Goal: Transaction & Acquisition: Purchase product/service

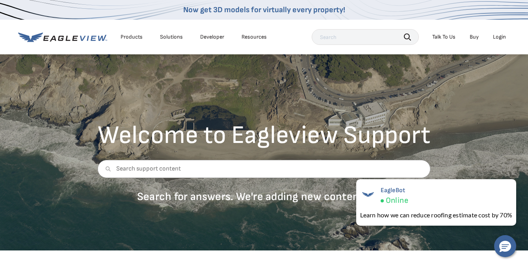
click at [498, 37] on div "Login" at bounding box center [499, 37] width 13 height 7
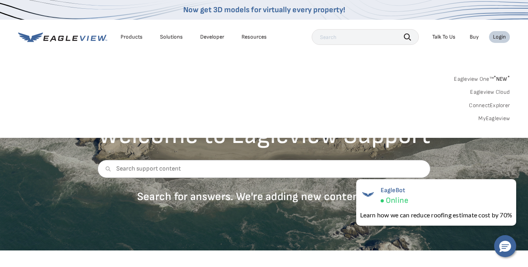
click at [494, 117] on link "MyEagleview" at bounding box center [495, 118] width 32 height 7
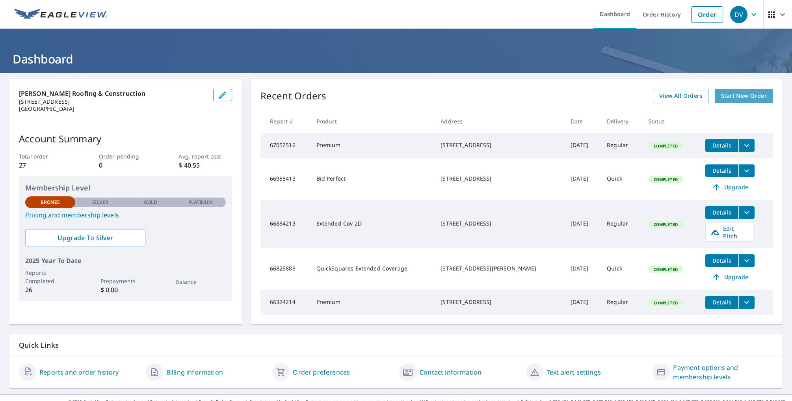
click at [732, 97] on span "Start New Order" at bounding box center [744, 96] width 46 height 10
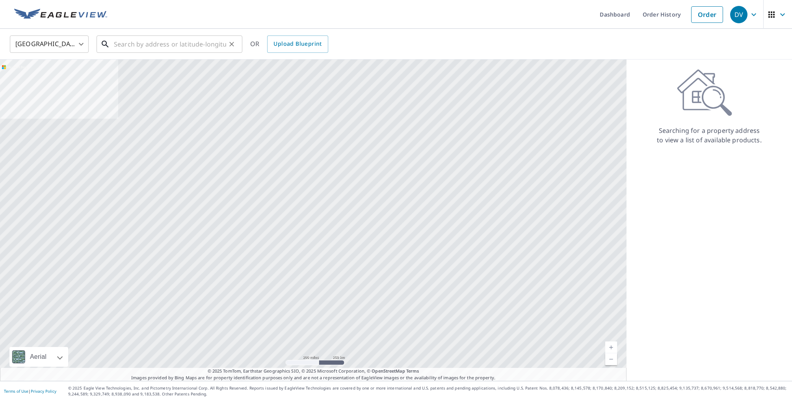
click at [217, 37] on input "text" at bounding box center [170, 44] width 112 height 22
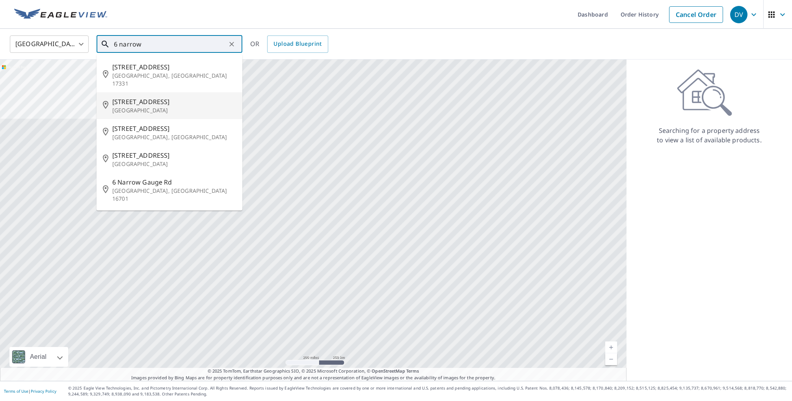
click at [172, 97] on span "6 Narrow Creek Pl" at bounding box center [174, 101] width 124 height 9
type input "6 Narrow Creek Pl Spring, TX 77381"
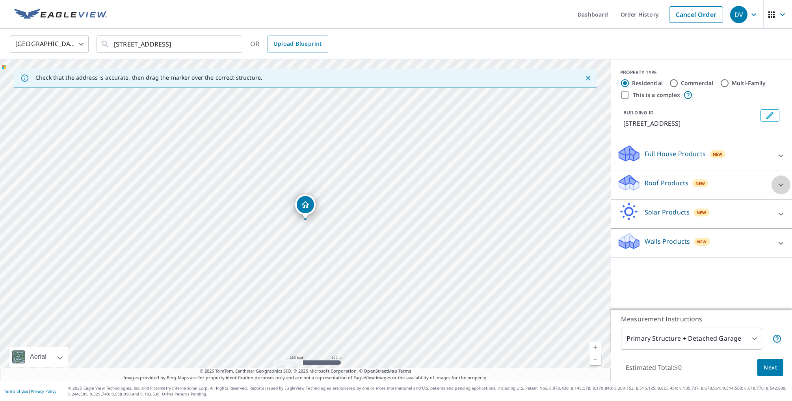
click at [777, 183] on icon at bounding box center [781, 184] width 9 height 9
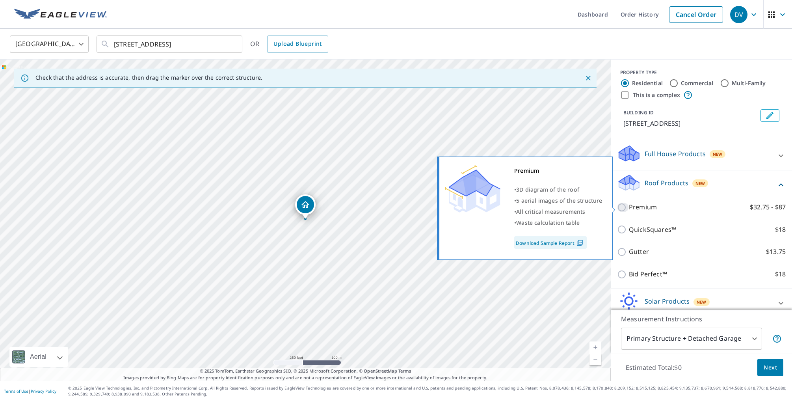
click at [619, 206] on input "Premium $32.75 - $87" at bounding box center [623, 207] width 12 height 9
checkbox input "true"
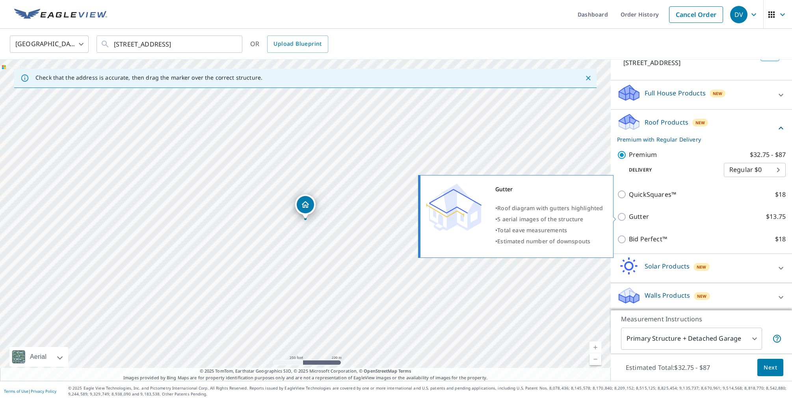
scroll to position [63, 0]
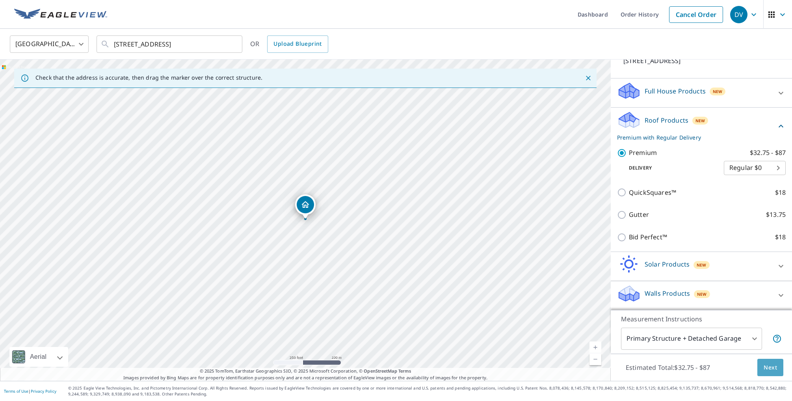
click at [776, 366] on span "Next" at bounding box center [770, 368] width 13 height 10
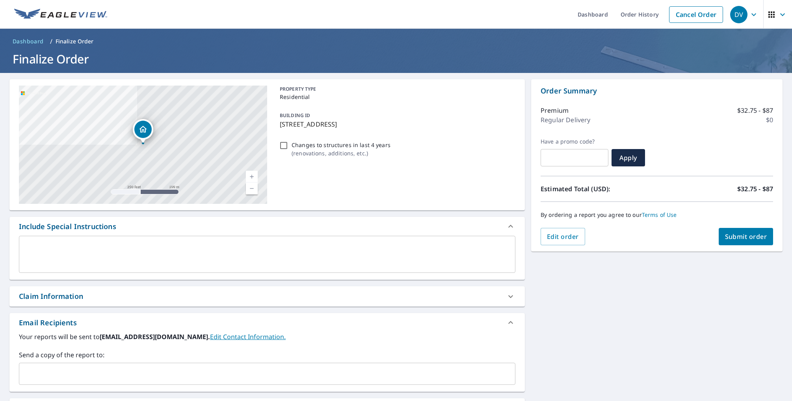
click at [254, 175] on link "Current Level 17, Zoom In" at bounding box center [252, 177] width 12 height 12
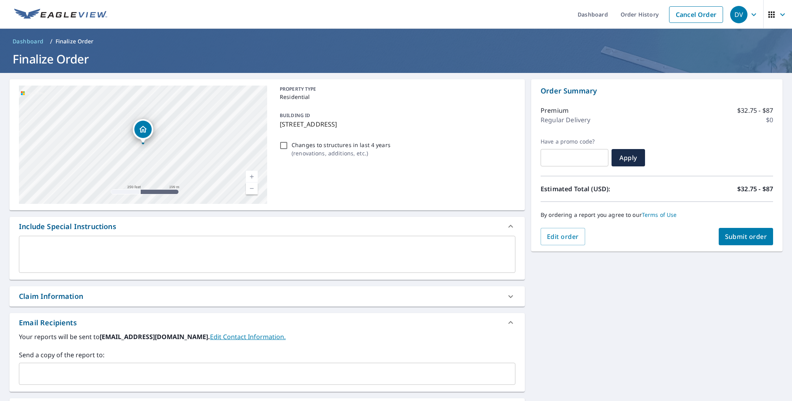
click at [254, 175] on link "Current Level 17, Zoom In" at bounding box center [252, 177] width 12 height 12
click at [254, 175] on link "Current Level 18, Zoom In" at bounding box center [252, 177] width 12 height 12
click at [254, 175] on link "Current Level 18.68965987938785, Zoom In Disabled" at bounding box center [252, 177] width 12 height 12
click at [254, 175] on link "Current Level 20, Zoom In Disabled" at bounding box center [252, 177] width 12 height 12
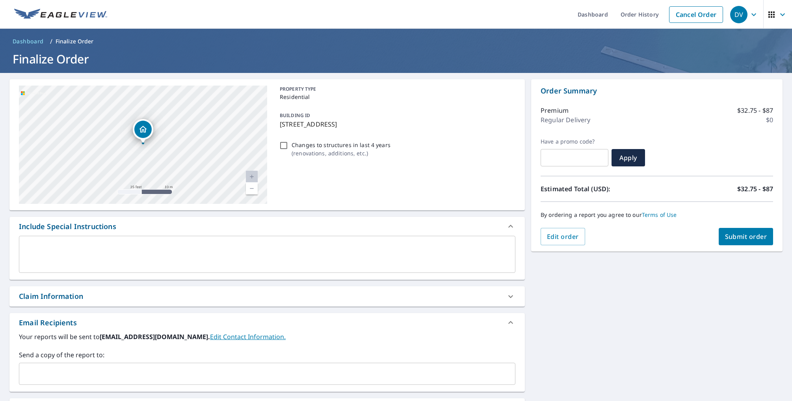
click at [254, 175] on link "Current Level 20, Zoom In Disabled" at bounding box center [252, 177] width 12 height 12
click at [242, 338] on link "Edit Contact Information." at bounding box center [248, 336] width 76 height 9
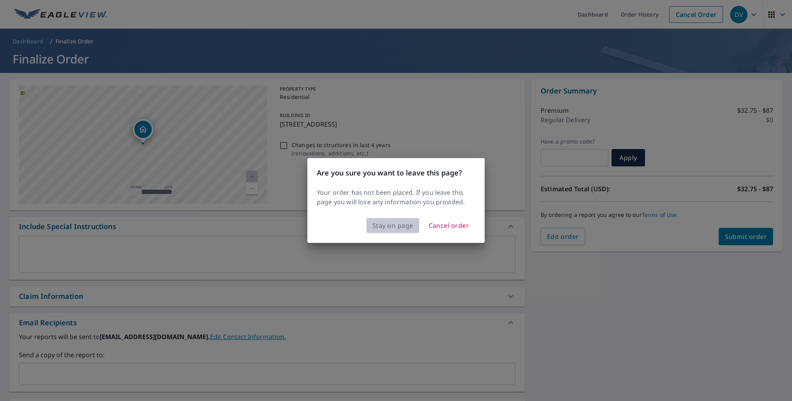
click at [412, 228] on span "Stay on page" at bounding box center [393, 225] width 41 height 11
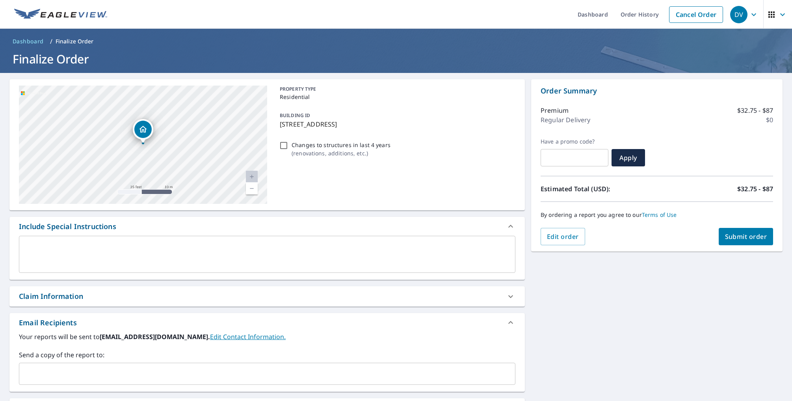
click at [617, 355] on div "6 Narrow Creek Pl Spring, TX 77381 Aerial Road A standard road map Aerial A det…" at bounding box center [396, 274] width 792 height 403
click at [747, 239] on span "Submit order" at bounding box center [746, 236] width 42 height 9
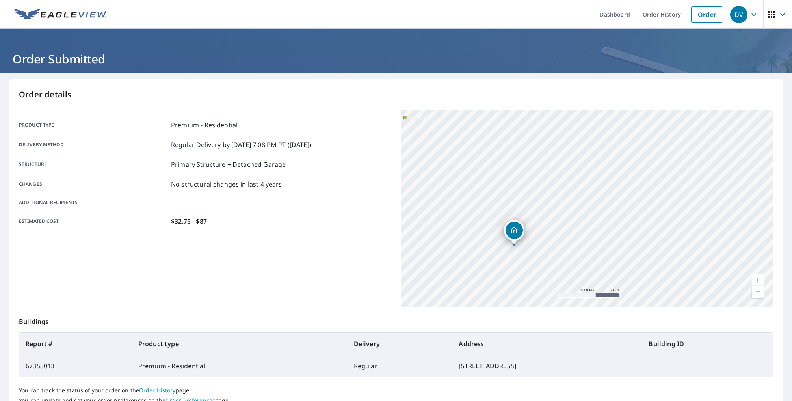
scroll to position [63, 0]
